Goal: Contribute content: Contribute content

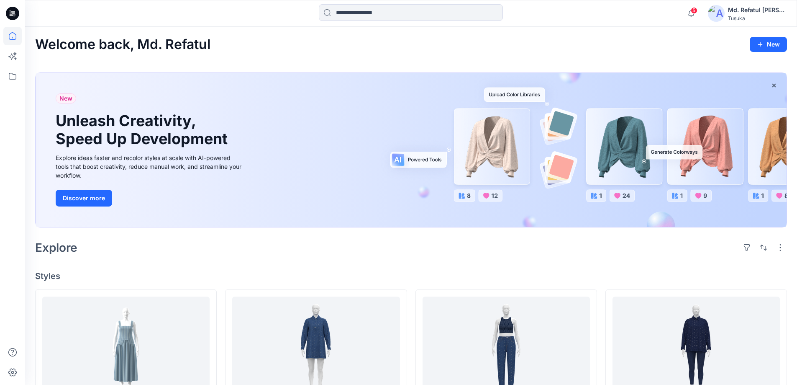
scroll to position [167, 0]
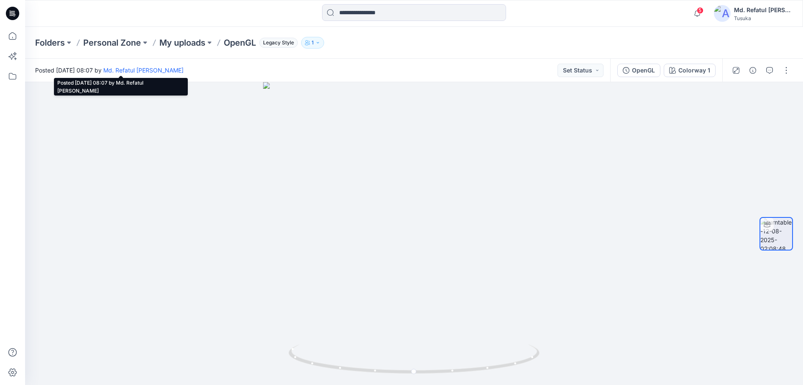
drag, startPoint x: 113, startPoint y: 71, endPoint x: 141, endPoint y: 71, distance: 27.6
click at [141, 71] on span "Posted Tuesday, August 12, 2025 08:07 by Md. Refatul Momin" at bounding box center [109, 70] width 149 height 9
click at [139, 78] on div "Posted Tuesday, August 12, 2025 08:07 by Md. Refatul Momin Set Status" at bounding box center [317, 70] width 585 height 23
drag, startPoint x: 112, startPoint y: 71, endPoint x: 146, endPoint y: 69, distance: 34.8
click at [146, 69] on span "Posted Tuesday, August 12, 2025 08:07 by Md. Refatul Momin" at bounding box center [109, 70] width 149 height 9
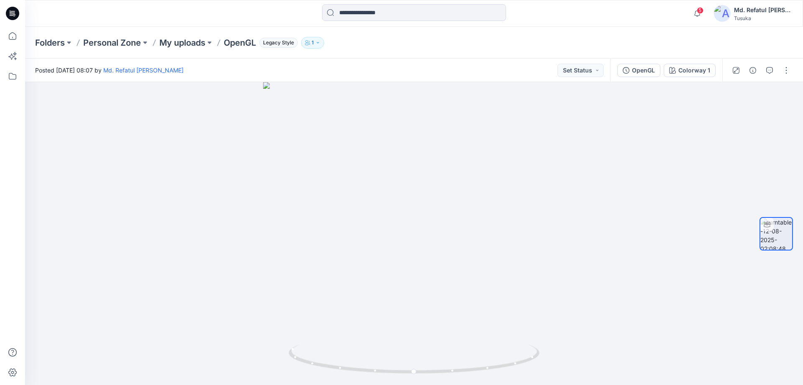
click at [317, 78] on div "Posted Tuesday, August 12, 2025 08:07 by Md. Refatul Momin Set Status" at bounding box center [317, 70] width 585 height 23
drag, startPoint x: 419, startPoint y: 201, endPoint x: 430, endPoint y: 351, distance: 150.2
click at [430, 351] on div at bounding box center [414, 233] width 778 height 303
drag, startPoint x: 431, startPoint y: 344, endPoint x: 416, endPoint y: 236, distance: 109.1
click at [416, 236] on div at bounding box center [414, 233] width 778 height 303
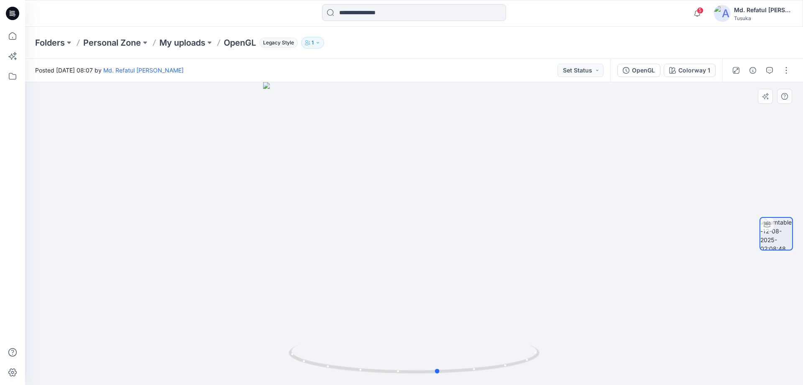
drag, startPoint x: 380, startPoint y: 272, endPoint x: 421, endPoint y: 239, distance: 53.0
click at [421, 239] on div at bounding box center [414, 233] width 778 height 303
drag, startPoint x: 408, startPoint y: 344, endPoint x: 398, endPoint y: 182, distance: 162.3
click at [398, 182] on div at bounding box center [414, 233] width 778 height 303
drag, startPoint x: 411, startPoint y: 259, endPoint x: 412, endPoint y: 265, distance: 6.3
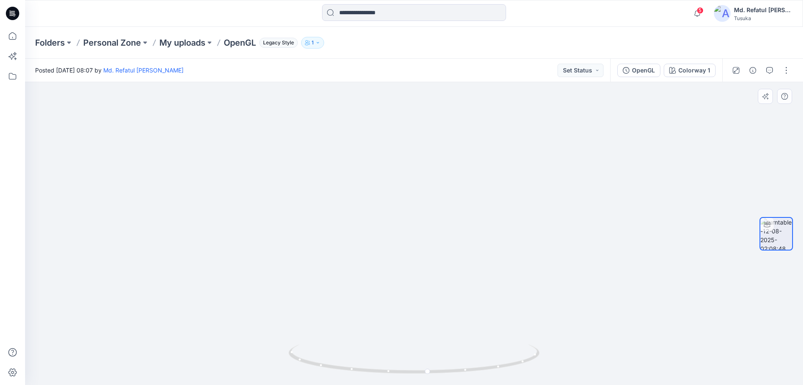
click at [412, 265] on img at bounding box center [414, 214] width 554 height 339
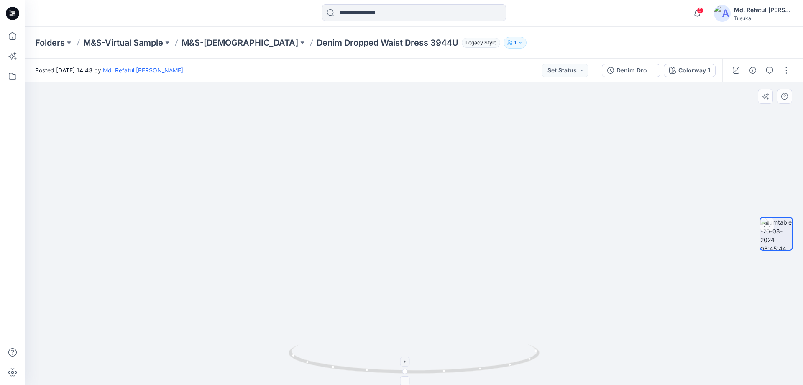
drag, startPoint x: 424, startPoint y: 223, endPoint x: 429, endPoint y: 360, distance: 136.9
click at [429, 360] on div at bounding box center [414, 233] width 778 height 303
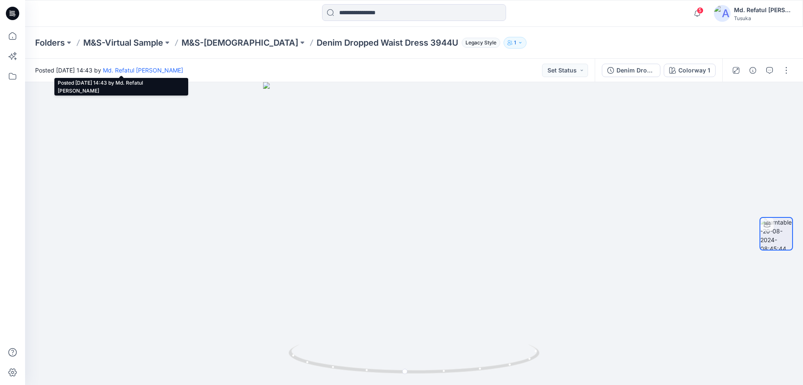
drag, startPoint x: 104, startPoint y: 72, endPoint x: 139, endPoint y: 72, distance: 35.2
click at [139, 72] on span "Posted Tuesday, August 20, 2024 14:43 by Md. Refatul Momin" at bounding box center [109, 70] width 148 height 9
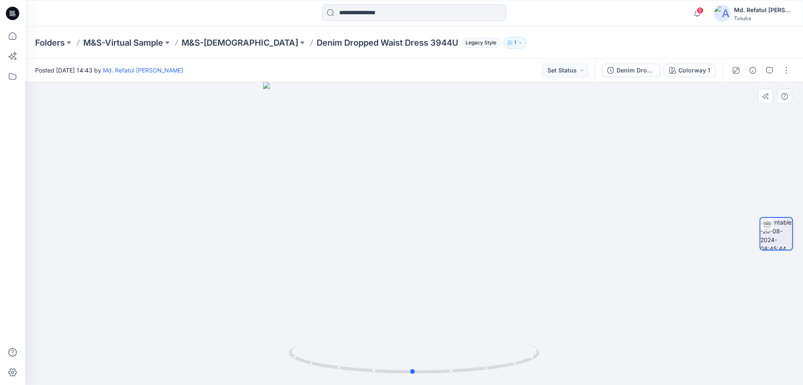
drag, startPoint x: 414, startPoint y: 377, endPoint x: 171, endPoint y: 371, distance: 243.2
click at [171, 371] on div at bounding box center [414, 233] width 778 height 303
click at [302, 70] on div "Posted Tuesday, August 20, 2024 14:43 by Md. Refatul Momin Set Status" at bounding box center [310, 70] width 570 height 23
drag, startPoint x: 430, startPoint y: 177, endPoint x: 434, endPoint y: 220, distance: 43.3
click at [434, 220] on img at bounding box center [414, 233] width 470 height 303
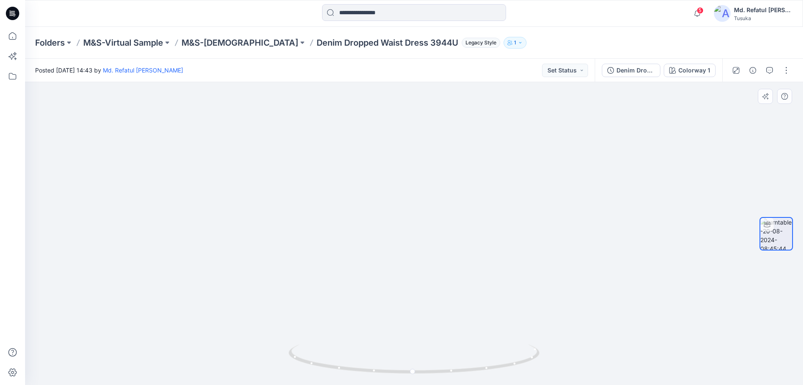
drag, startPoint x: 382, startPoint y: 198, endPoint x: 382, endPoint y: 167, distance: 30.6
click at [382, 167] on img at bounding box center [414, 218] width 470 height 334
drag, startPoint x: 644, startPoint y: 68, endPoint x: 654, endPoint y: 163, distance: 95.1
click at [653, 166] on div "Posted Tuesday, August 20, 2024 14:43 by Md. Refatul Momin Set Status Denim Dro…" at bounding box center [414, 222] width 778 height 326
click at [729, 15] on img at bounding box center [722, 13] width 17 height 17
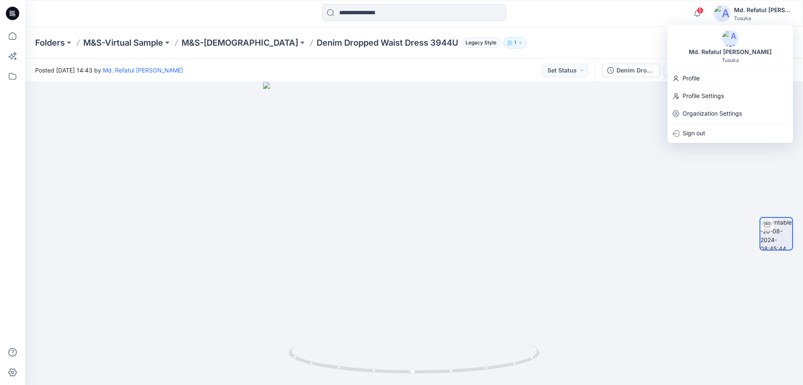
click at [558, 37] on div "Folders M&S-Virtual Sample M&S-Ladies Denim Dropped Waist Dress 3944U Legacy St…" at bounding box center [381, 43] width 693 height 12
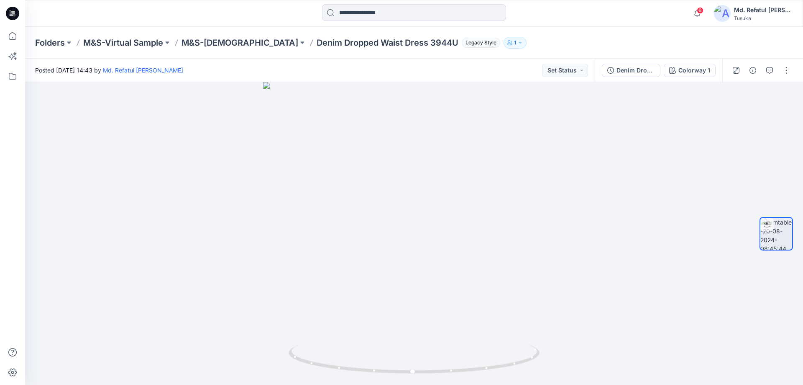
click at [731, 15] on img at bounding box center [722, 13] width 17 height 17
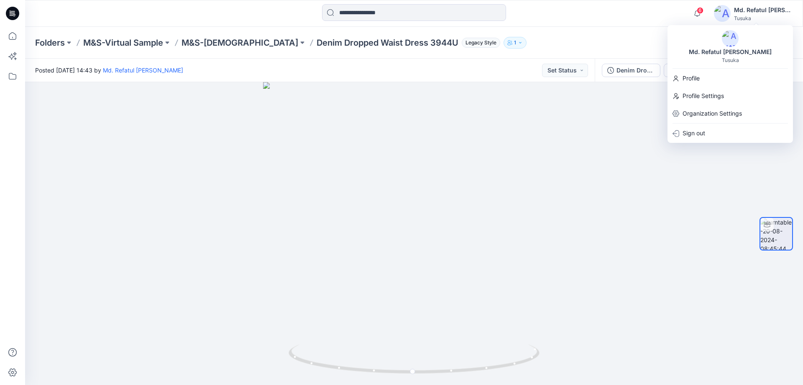
click at [633, 12] on div "6 Notifications Your style OpenGL is ready 1 new Colorways 3 minutes ago Your s…" at bounding box center [414, 13] width 778 height 18
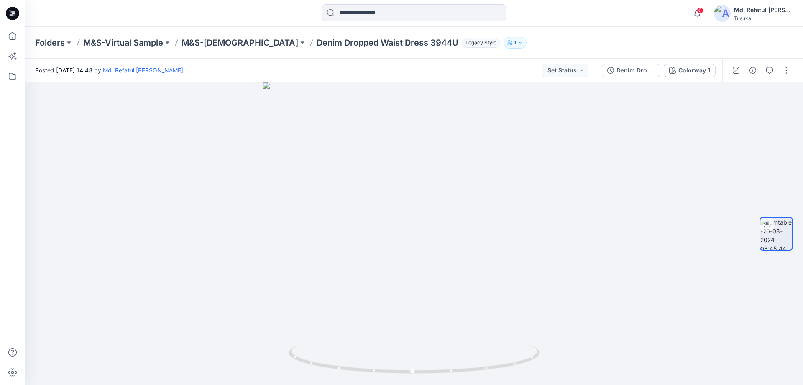
click at [727, 17] on img at bounding box center [722, 13] width 17 height 17
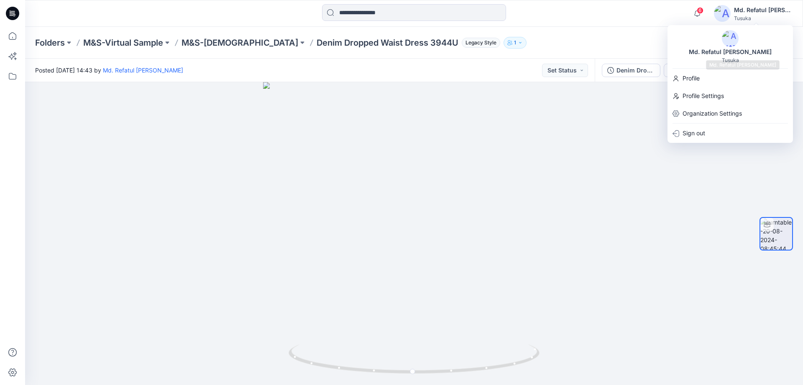
click at [723, 42] on img at bounding box center [730, 38] width 17 height 17
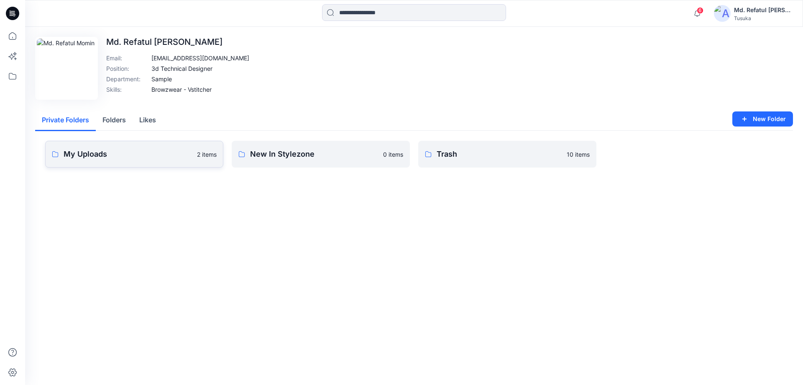
click at [119, 157] on p "My Uploads" at bounding box center [128, 154] width 128 height 12
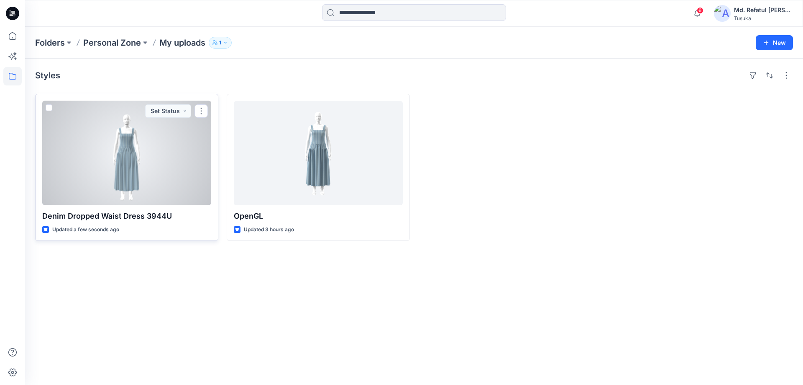
click at [133, 171] on div at bounding box center [126, 153] width 169 height 104
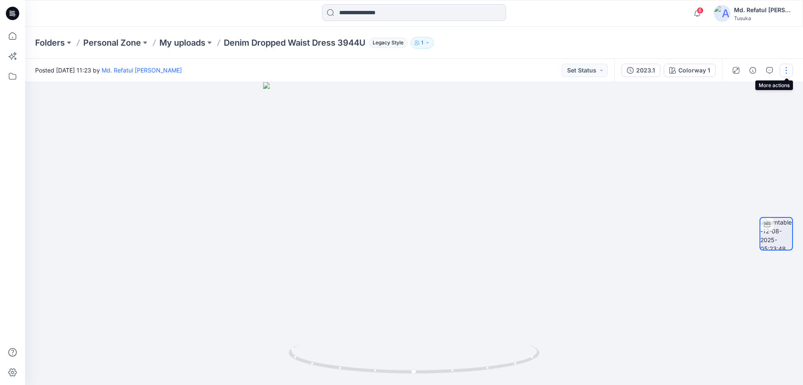
click at [786, 75] on button "button" at bounding box center [786, 70] width 13 height 13
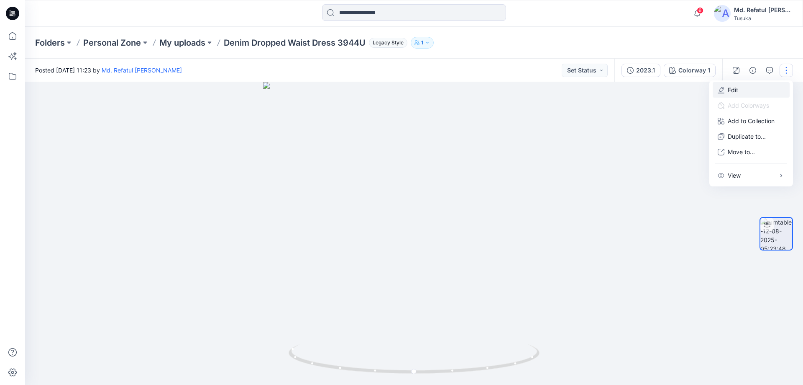
click at [762, 90] on button "Edit" at bounding box center [751, 89] width 77 height 15
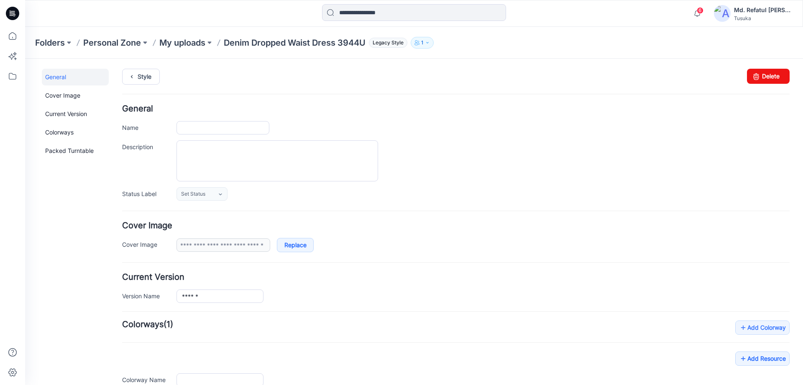
type input "**********"
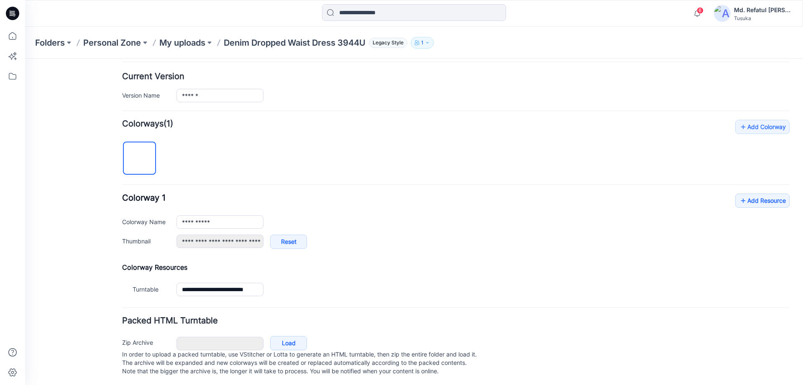
scroll to position [210, 0]
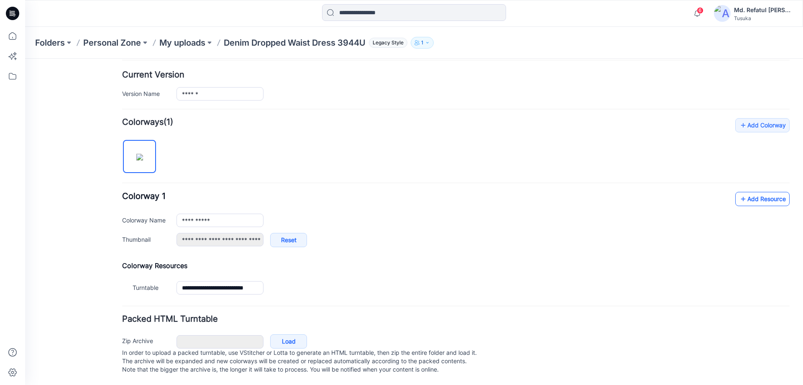
click at [753, 192] on link "Add Resource" at bounding box center [763, 199] width 54 height 14
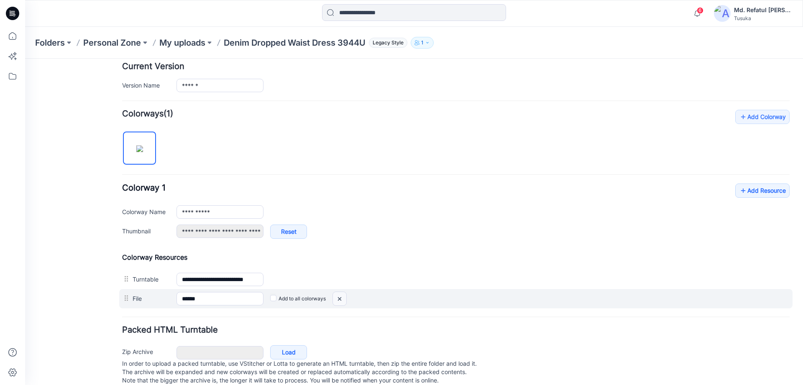
click at [25, 59] on img at bounding box center [25, 59] width 0 height 0
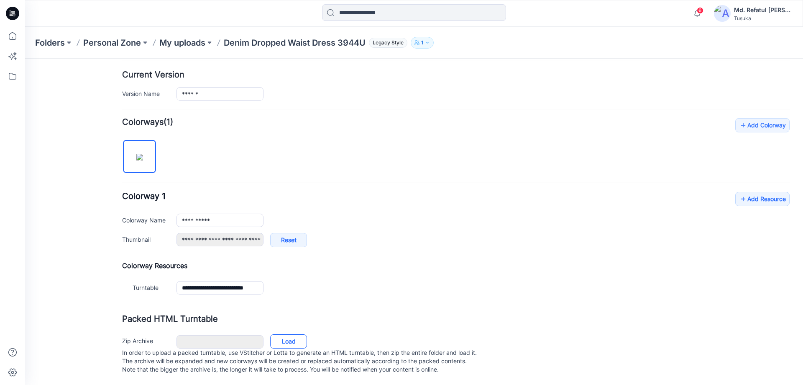
click at [288, 334] on link "Load" at bounding box center [288, 341] width 37 height 14
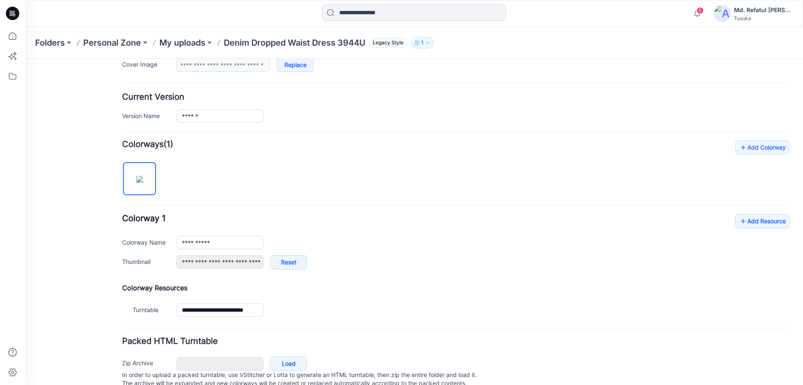
scroll to position [0, 0]
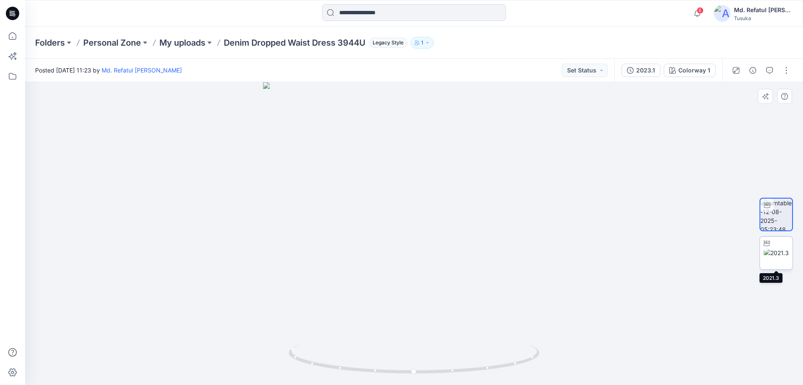
click at [777, 252] on img at bounding box center [776, 252] width 25 height 9
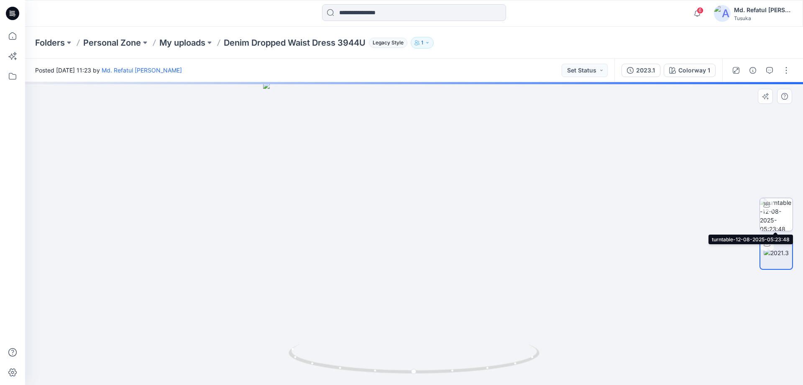
click at [778, 220] on img at bounding box center [776, 214] width 33 height 33
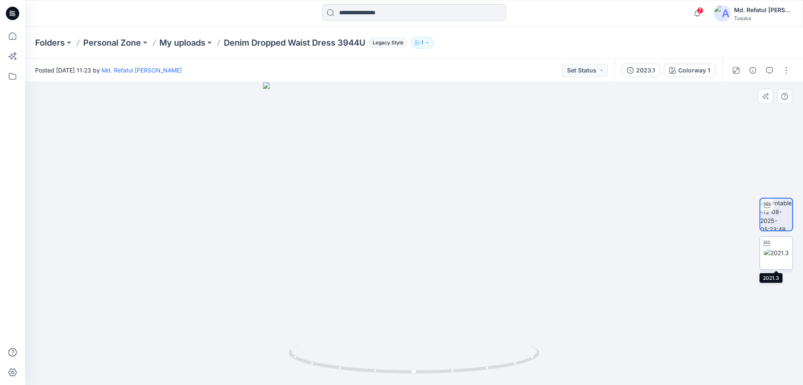
click at [778, 257] on img at bounding box center [776, 252] width 25 height 9
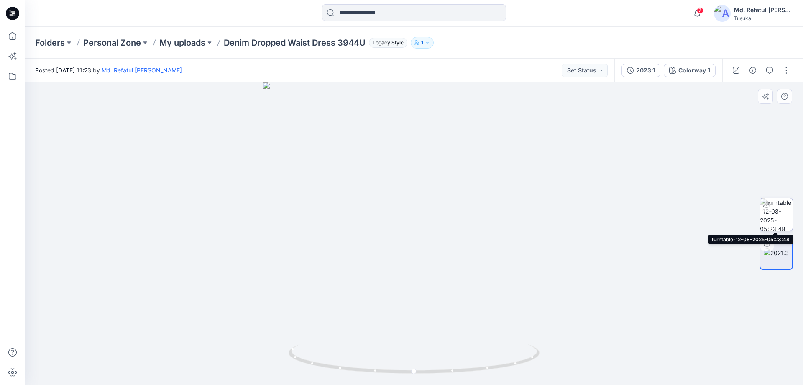
click at [780, 220] on img at bounding box center [776, 214] width 33 height 33
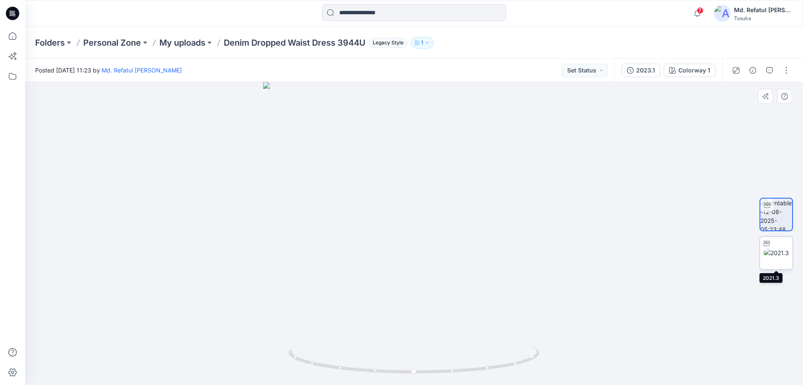
click at [777, 254] on img at bounding box center [776, 252] width 25 height 9
click at [787, 69] on button "button" at bounding box center [786, 70] width 13 height 13
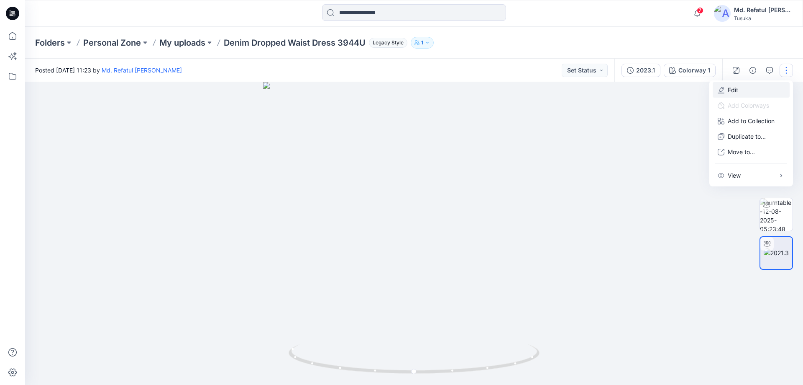
click at [767, 89] on button "Edit" at bounding box center [751, 89] width 77 height 15
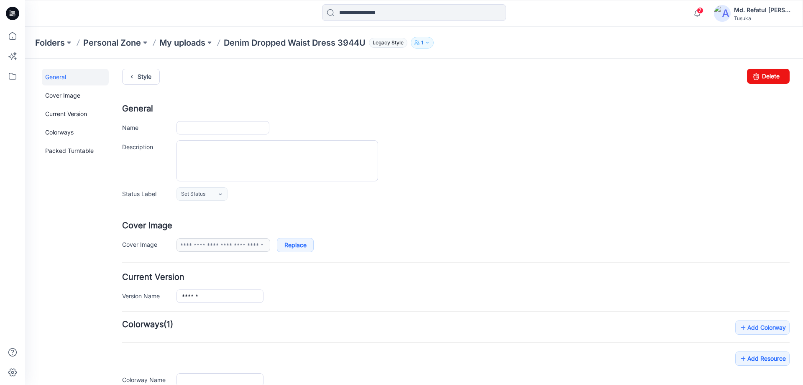
type input "**********"
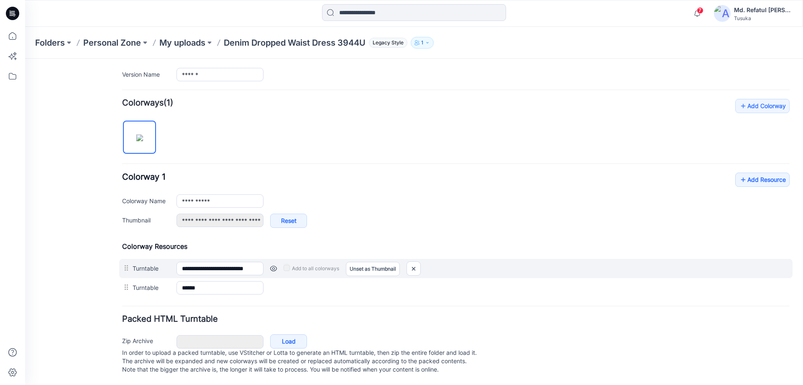
scroll to position [230, 0]
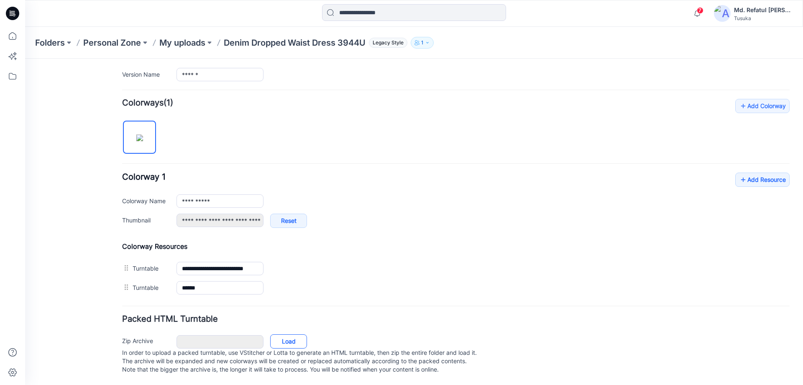
click at [294, 334] on link "Load" at bounding box center [288, 341] width 37 height 14
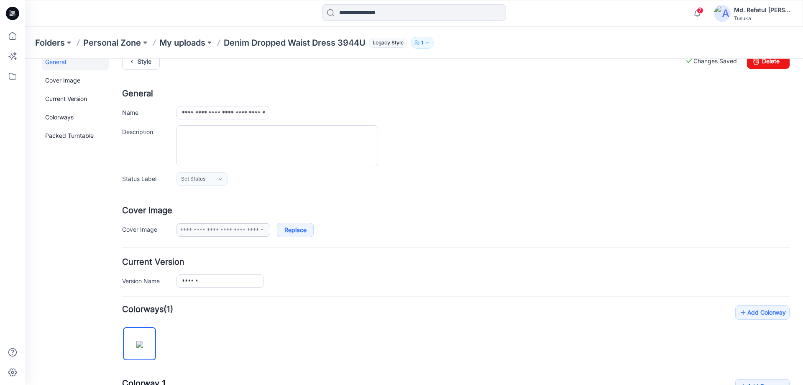
scroll to position [0, 0]
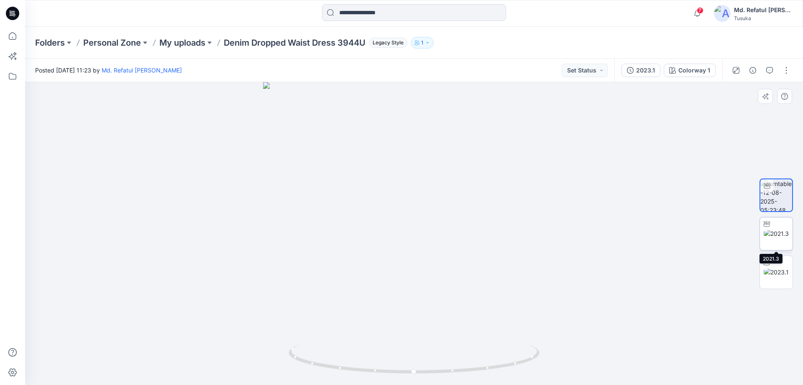
click at [778, 232] on img at bounding box center [776, 233] width 25 height 9
click at [775, 273] on img at bounding box center [776, 271] width 25 height 9
click at [775, 231] on img at bounding box center [776, 233] width 25 height 9
click at [778, 268] on img at bounding box center [776, 271] width 25 height 9
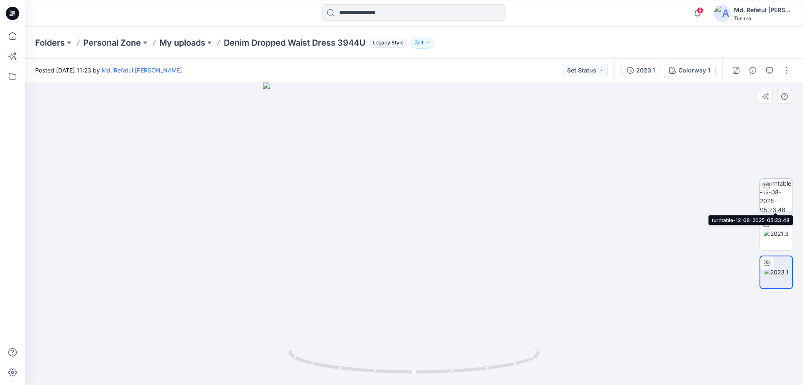
click at [775, 196] on img at bounding box center [776, 195] width 33 height 33
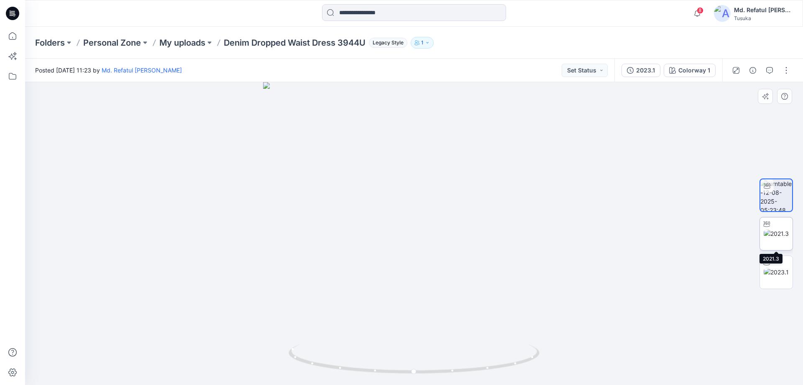
click at [773, 231] on img at bounding box center [776, 233] width 25 height 9
click at [773, 268] on img at bounding box center [776, 271] width 25 height 9
